Goal: Transaction & Acquisition: Purchase product/service

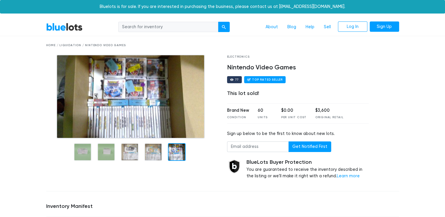
click at [151, 28] on input "search" at bounding box center [168, 27] width 100 height 11
type input "gaming consoe"
click at [218, 22] on button "submit" at bounding box center [224, 27] width 12 height 11
